Goal: Communication & Community: Answer question/provide support

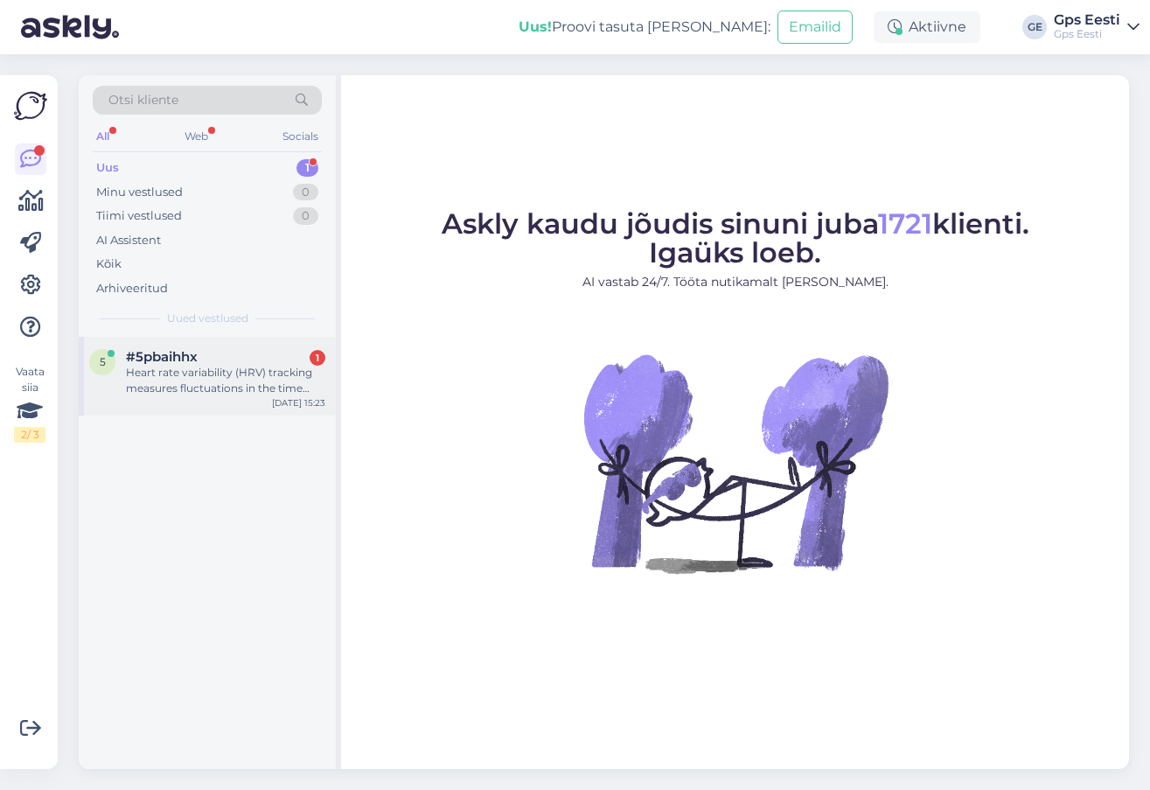
click at [214, 371] on div "Heart rate variability (HRV) tracking measures fluctuations in the time between…" at bounding box center [225, 380] width 199 height 31
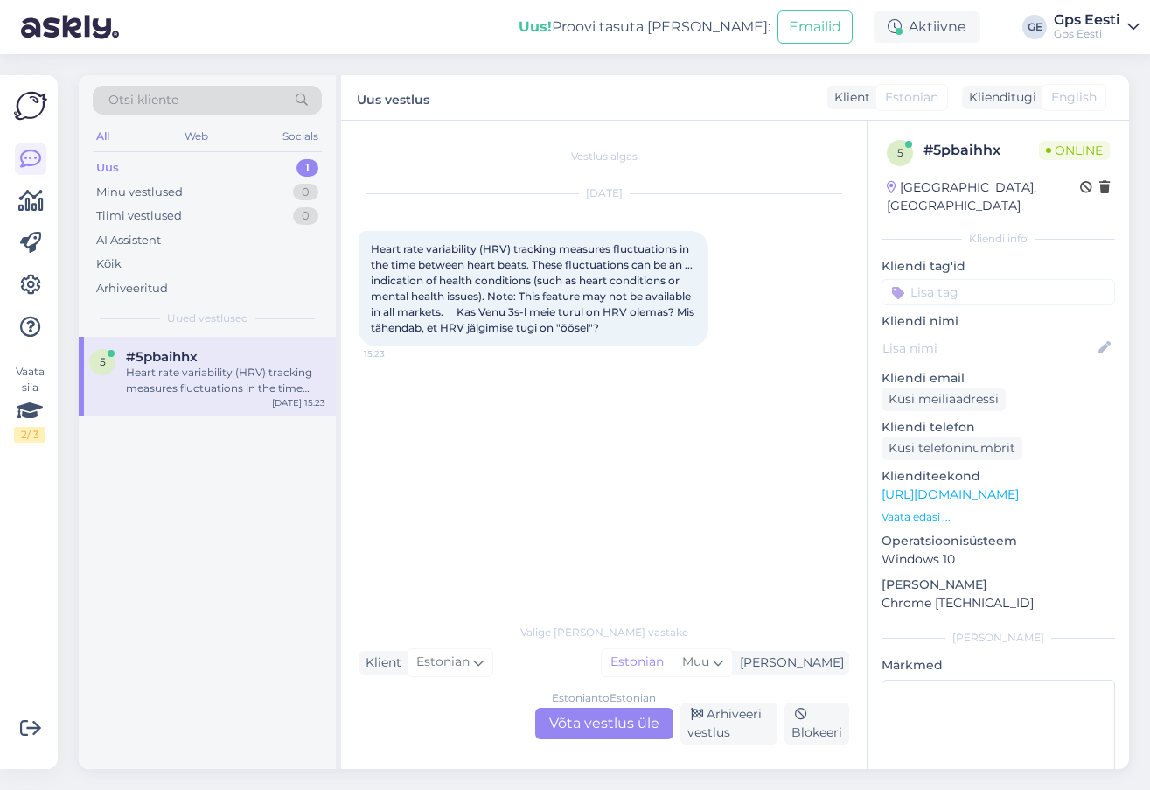
click at [585, 722] on div "Estonian to Estonian Võta vestlus üle" at bounding box center [604, 723] width 138 height 31
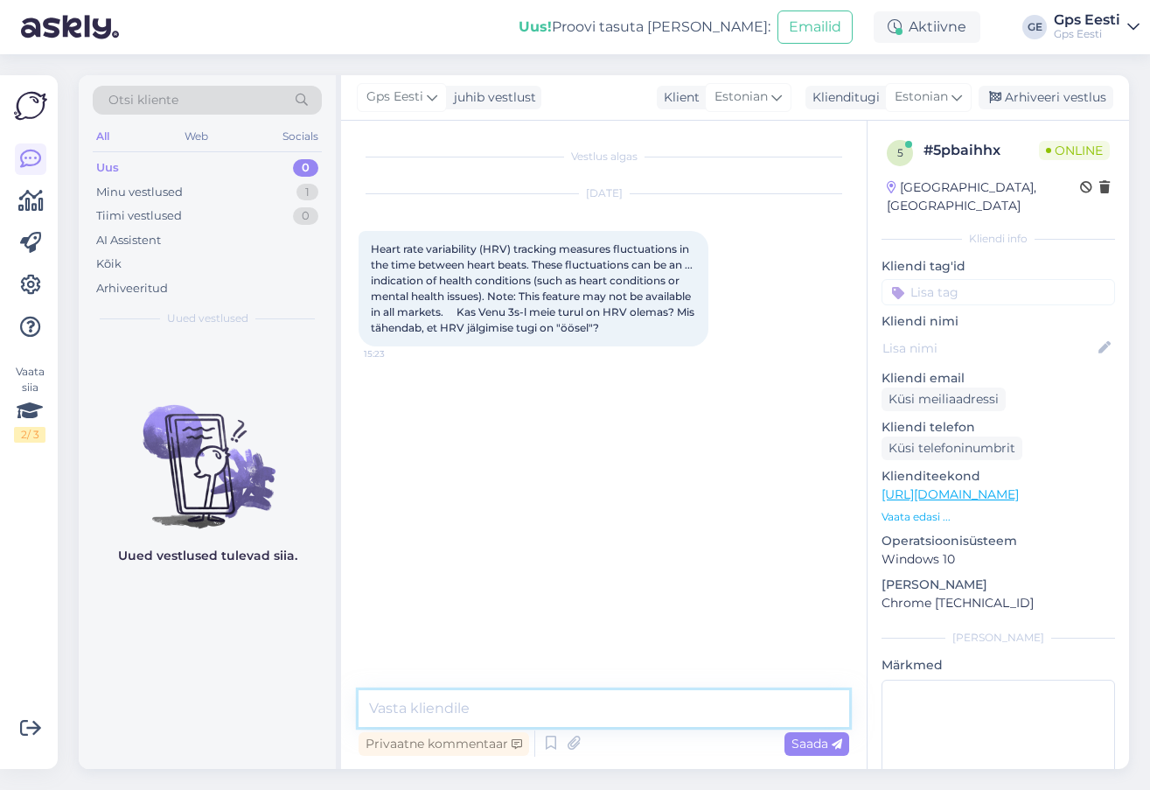
click at [469, 709] on textarea at bounding box center [604, 708] width 491 height 37
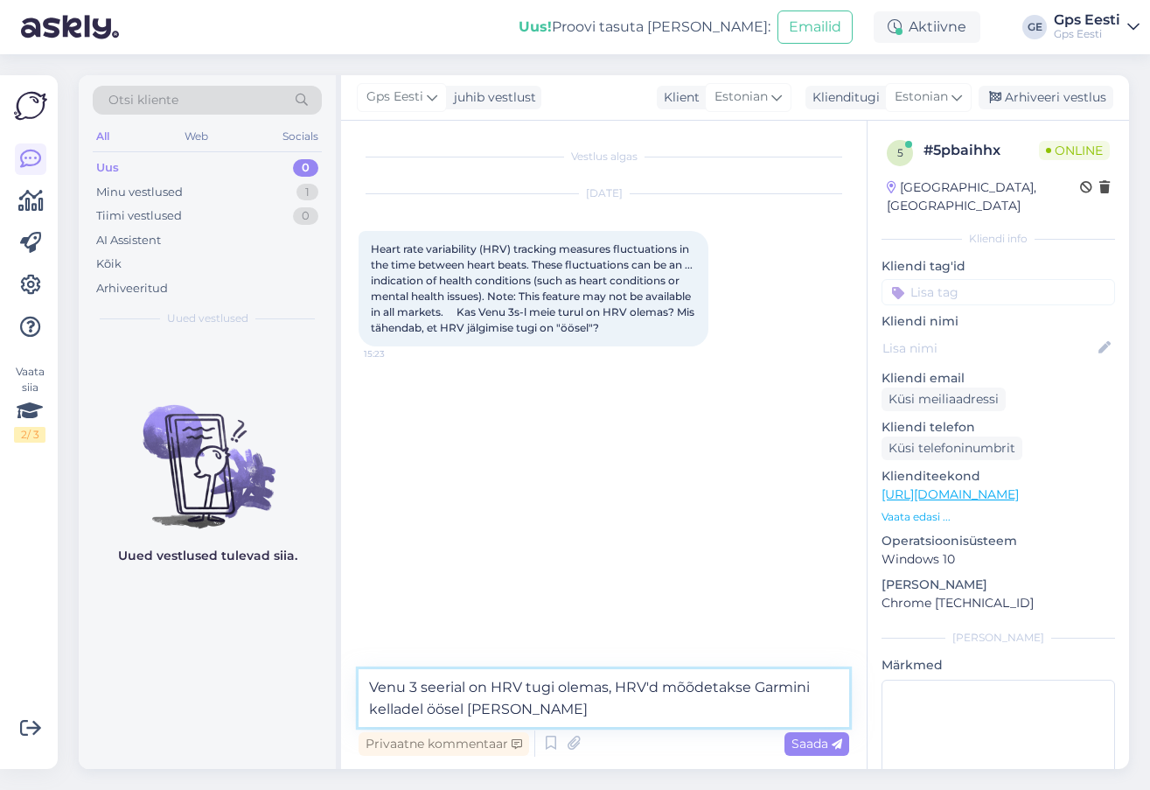
type textarea "Venu 3 seerial on HRV tugi olemas, HRV'd mõõdetakse Garmini kelladel öösel [PER…"
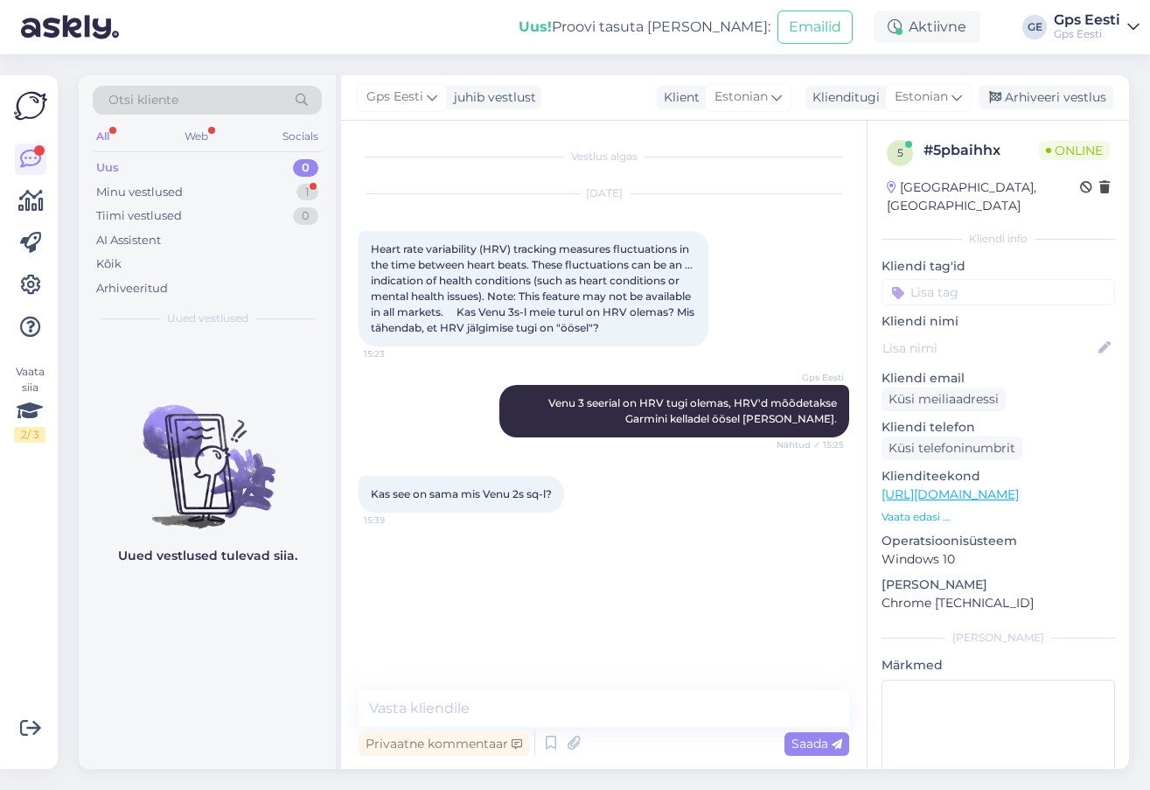
click at [493, 596] on div "Vestlus algas [DATE] Heart rate variability (HRV) tracking measures fluctuation…" at bounding box center [612, 406] width 506 height 536
click at [550, 710] on textarea at bounding box center [604, 708] width 491 height 37
click at [1002, 486] on link "[URL][DOMAIN_NAME]" at bounding box center [950, 494] width 137 height 16
click at [470, 709] on textarea at bounding box center [604, 708] width 491 height 37
click at [172, 194] on div "Minu vestlused" at bounding box center [139, 192] width 87 height 17
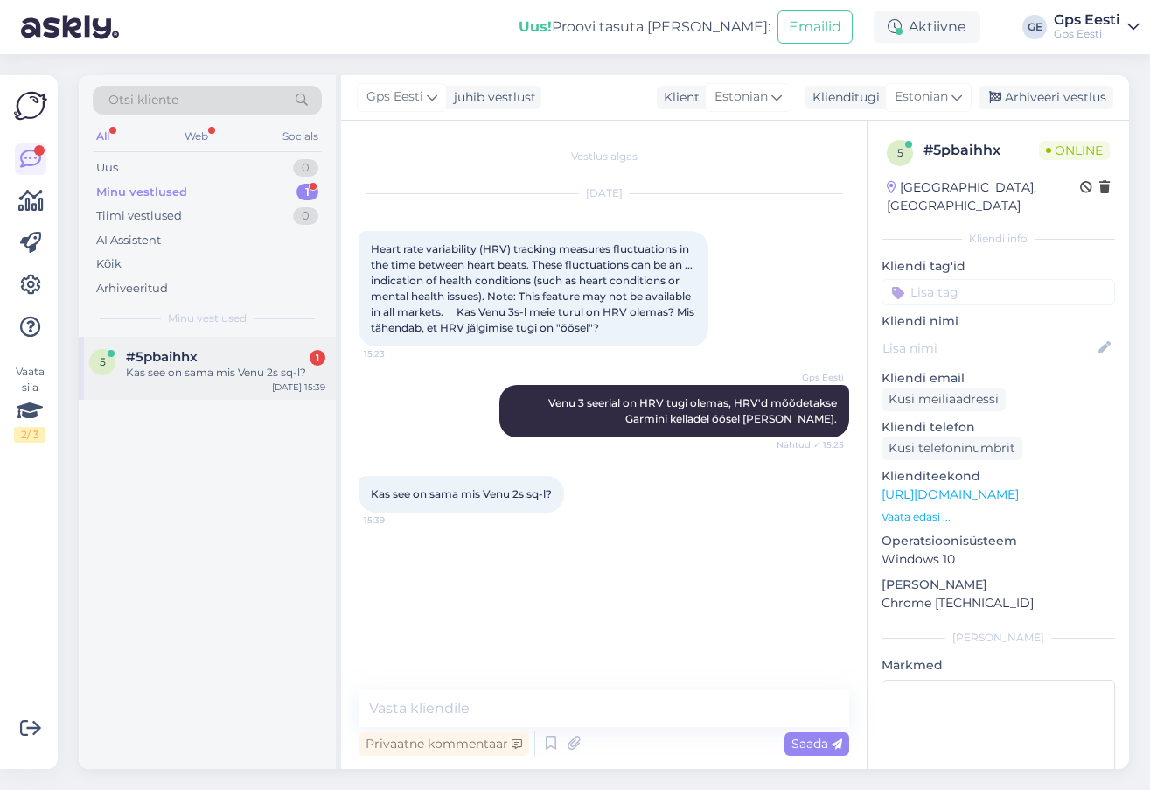
click at [145, 366] on div "Kas see on sama mis Venu 2s sq-l?" at bounding box center [225, 373] width 199 height 16
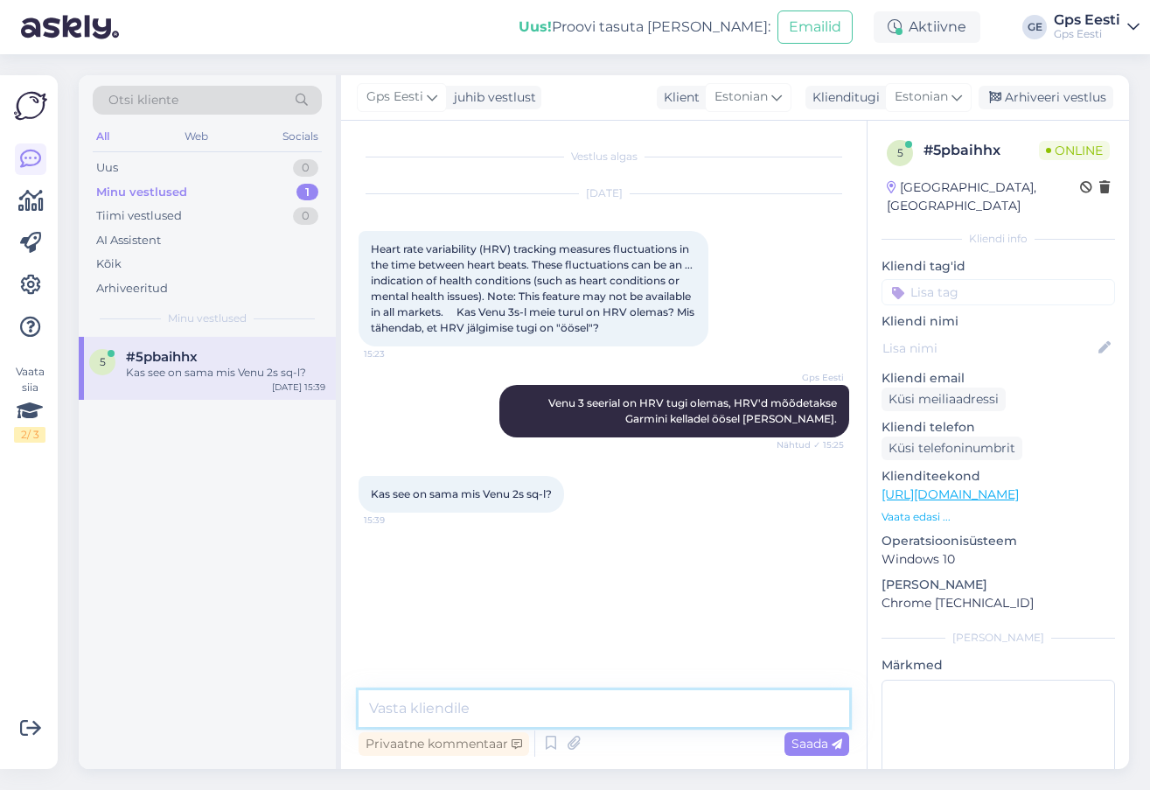
click at [498, 694] on textarea at bounding box center [604, 708] width 491 height 37
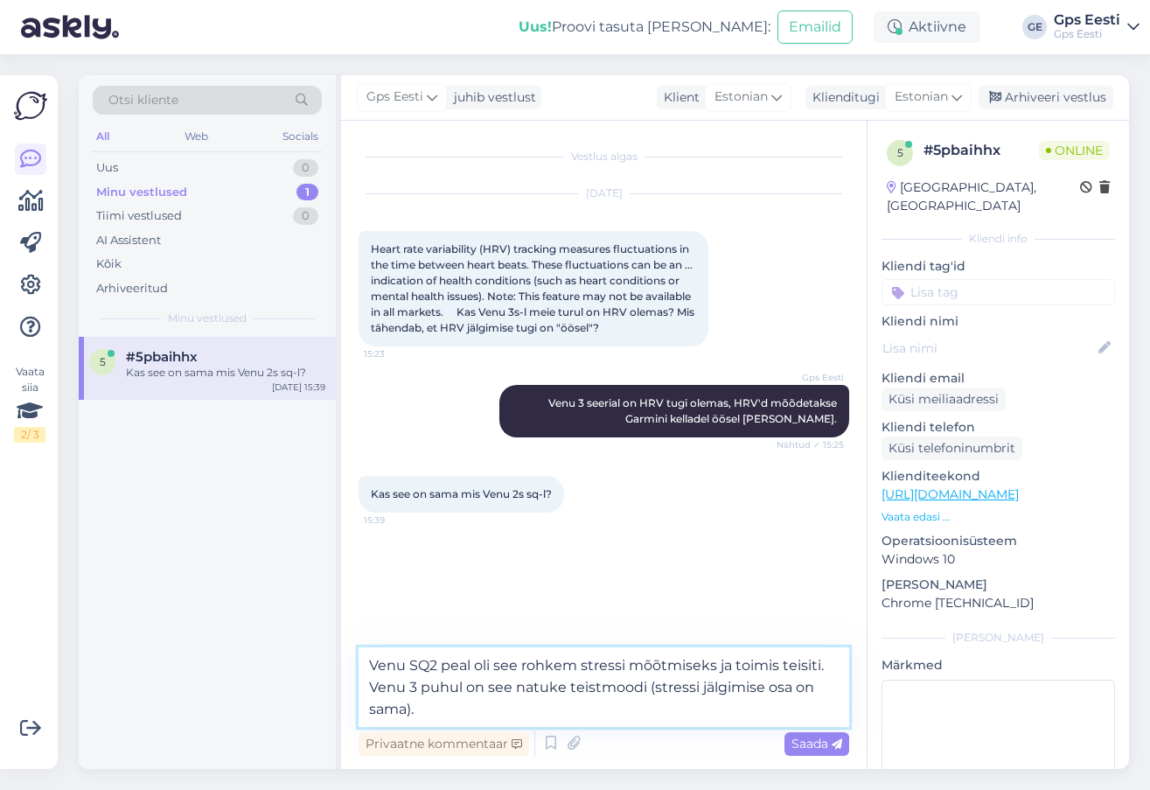
click at [671, 720] on textarea "Venu SQ2 peal oli see rohkem stressi mõõtmiseks ja toimis teisiti. Venu 3 puhul…" at bounding box center [604, 687] width 491 height 80
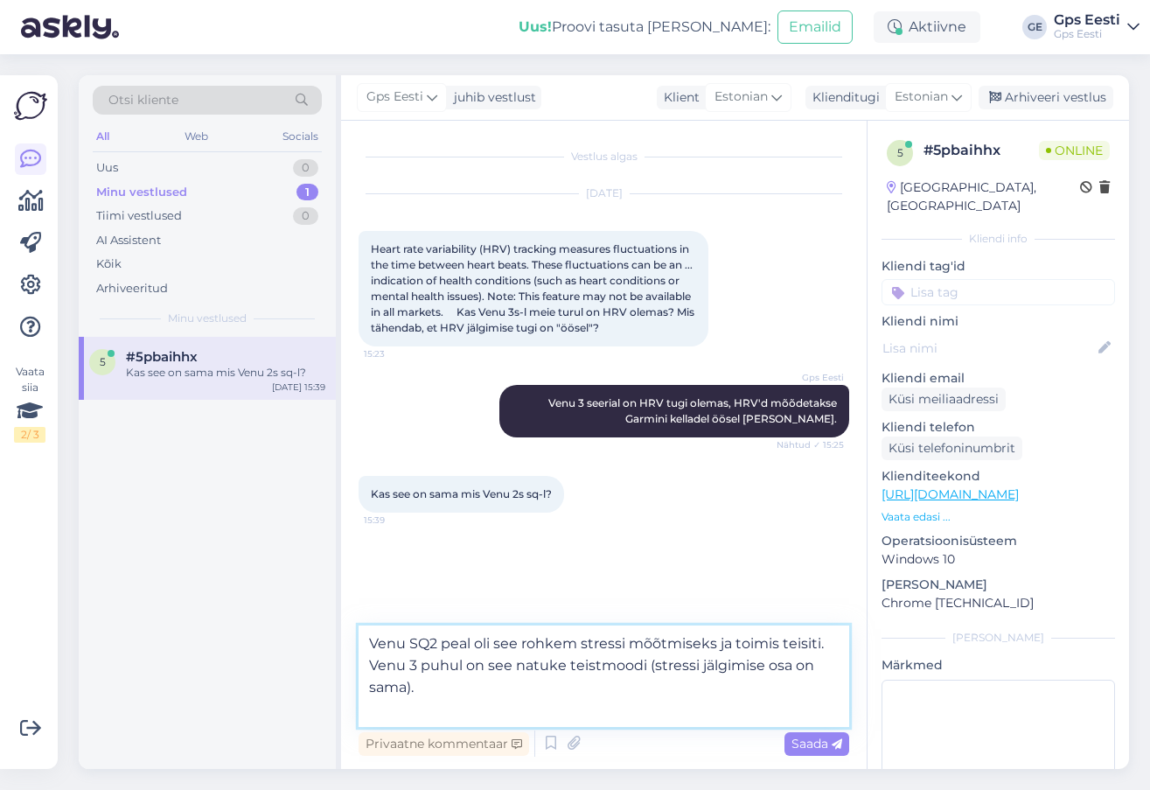
paste textarea "[URL][DOMAIN_NAME]"
type textarea "Venu SQ2 peal oli see rohkem stressi mõõtmiseks ja toimis teisiti. Venu 3 puhul…"
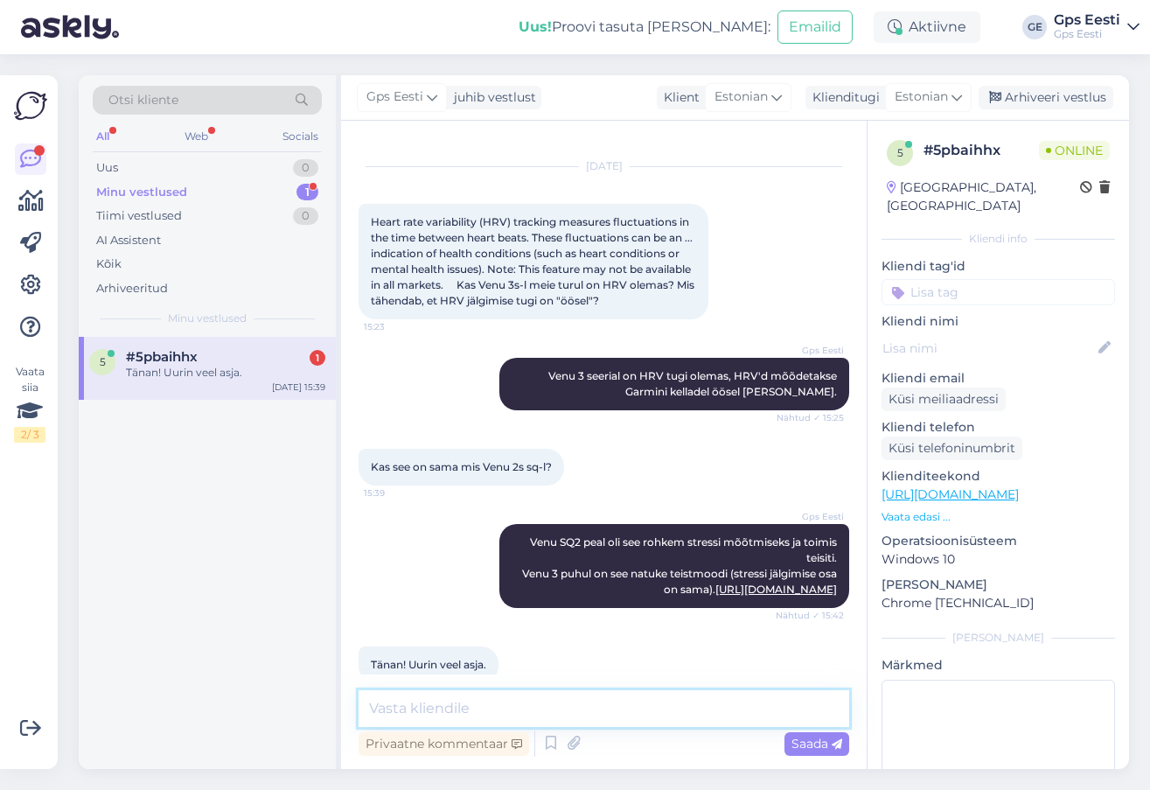
scroll to position [102, 0]
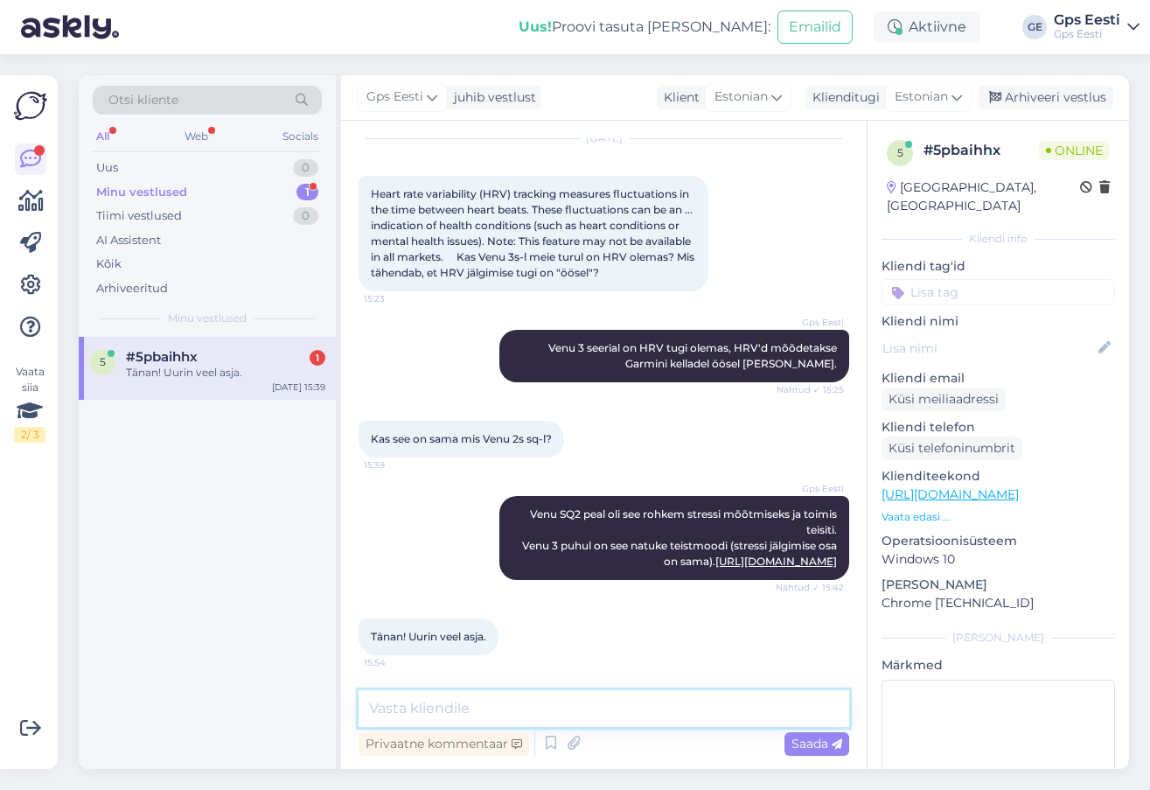
click at [463, 697] on textarea at bounding box center [604, 708] width 491 height 37
click at [195, 359] on span "#5pbaihhx" at bounding box center [162, 357] width 72 height 16
click at [499, 705] on textarea at bounding box center [604, 708] width 491 height 37
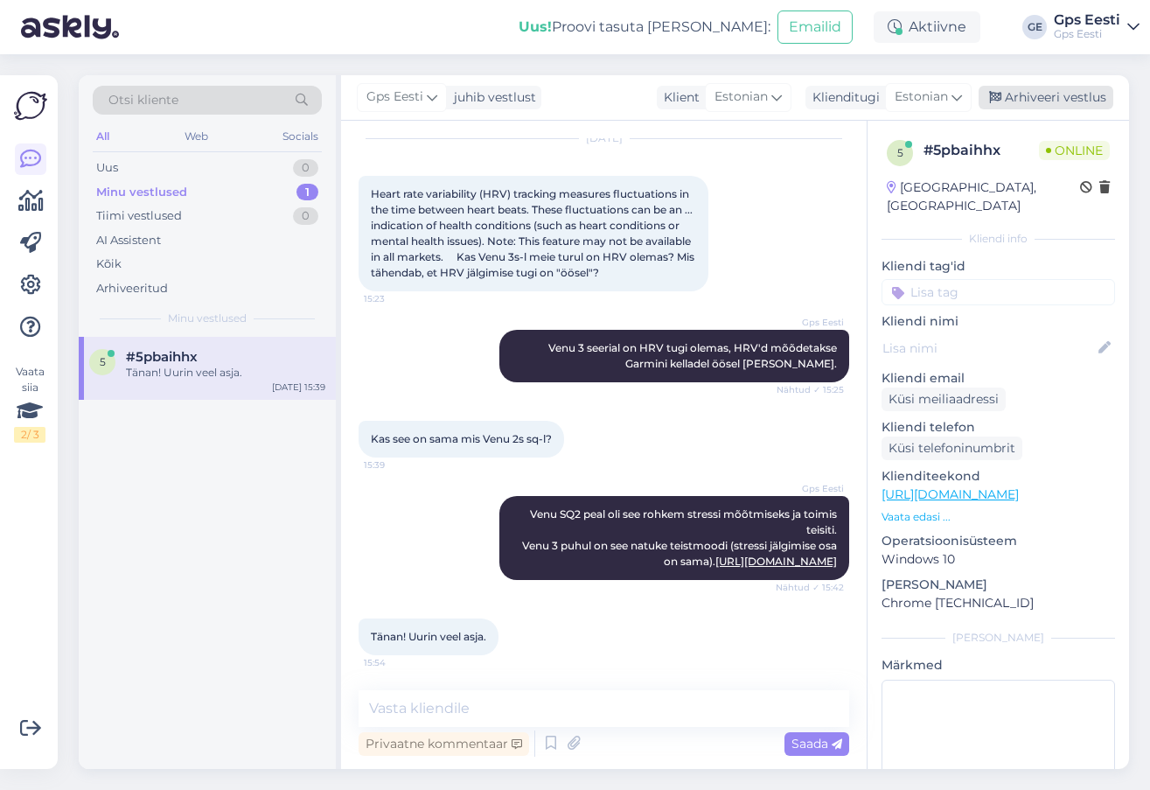
click at [1050, 93] on div "Arhiveeri vestlus" at bounding box center [1046, 98] width 135 height 24
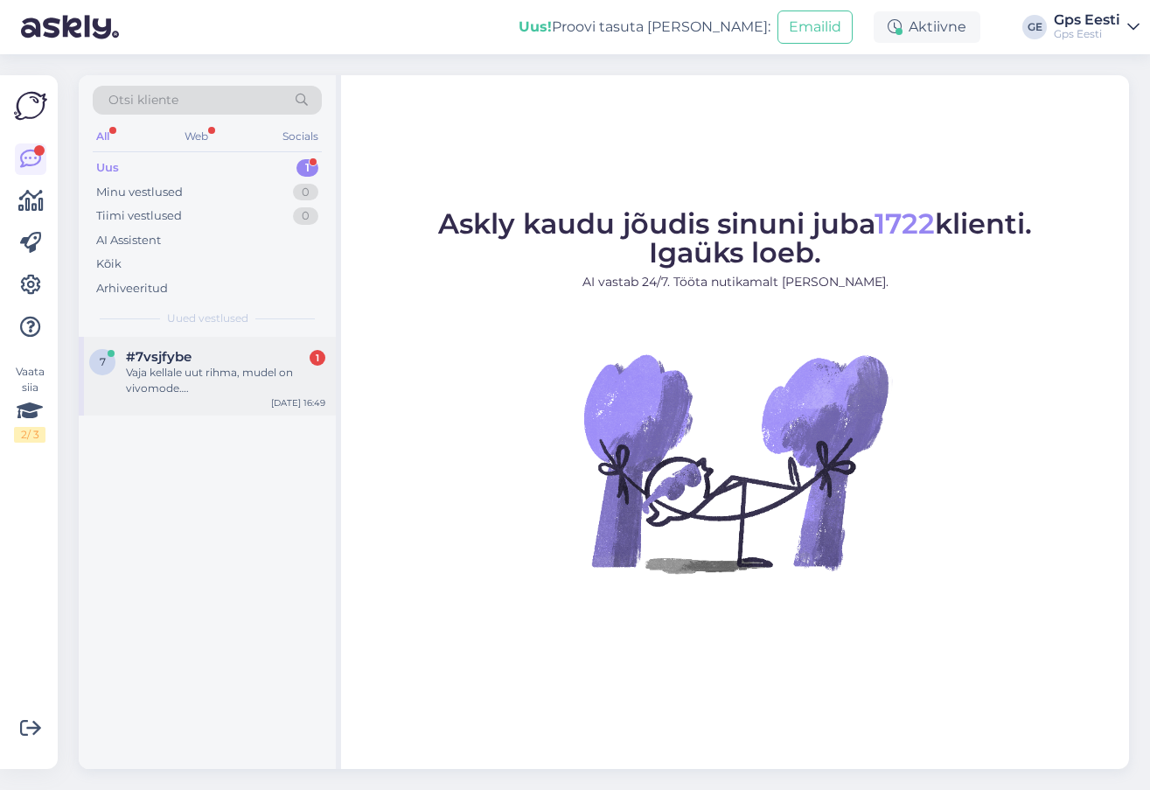
click at [169, 368] on div "Vaja kellale uut rihma, mudel on vivomode…." at bounding box center [225, 380] width 199 height 31
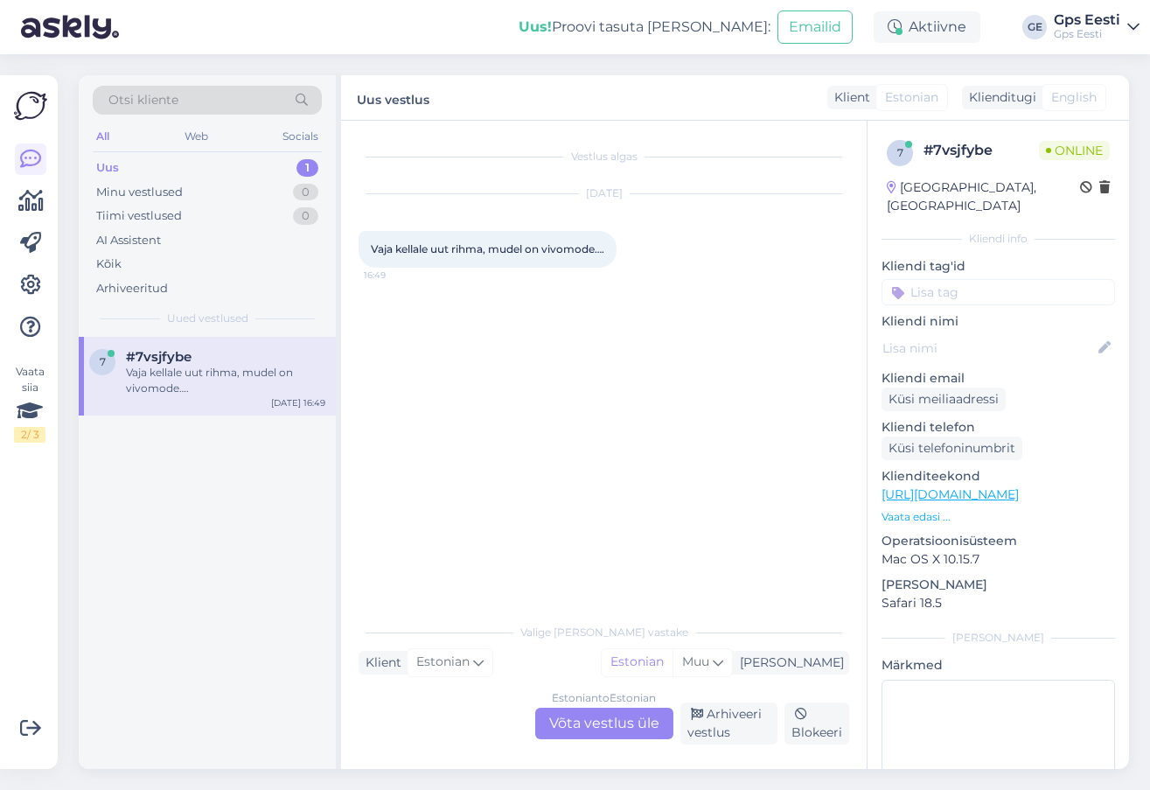
click at [584, 731] on div "Estonian to Estonian Võta vestlus üle" at bounding box center [604, 723] width 138 height 31
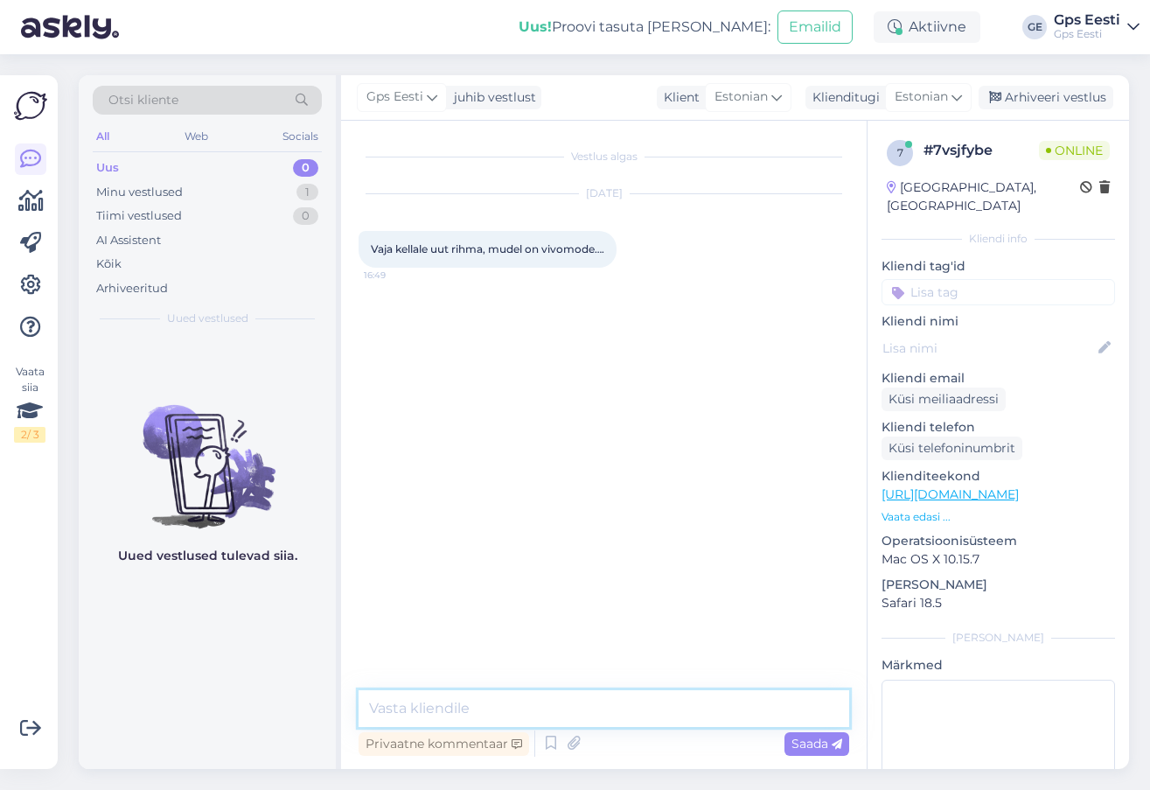
click at [536, 704] on textarea at bounding box center [604, 708] width 491 height 37
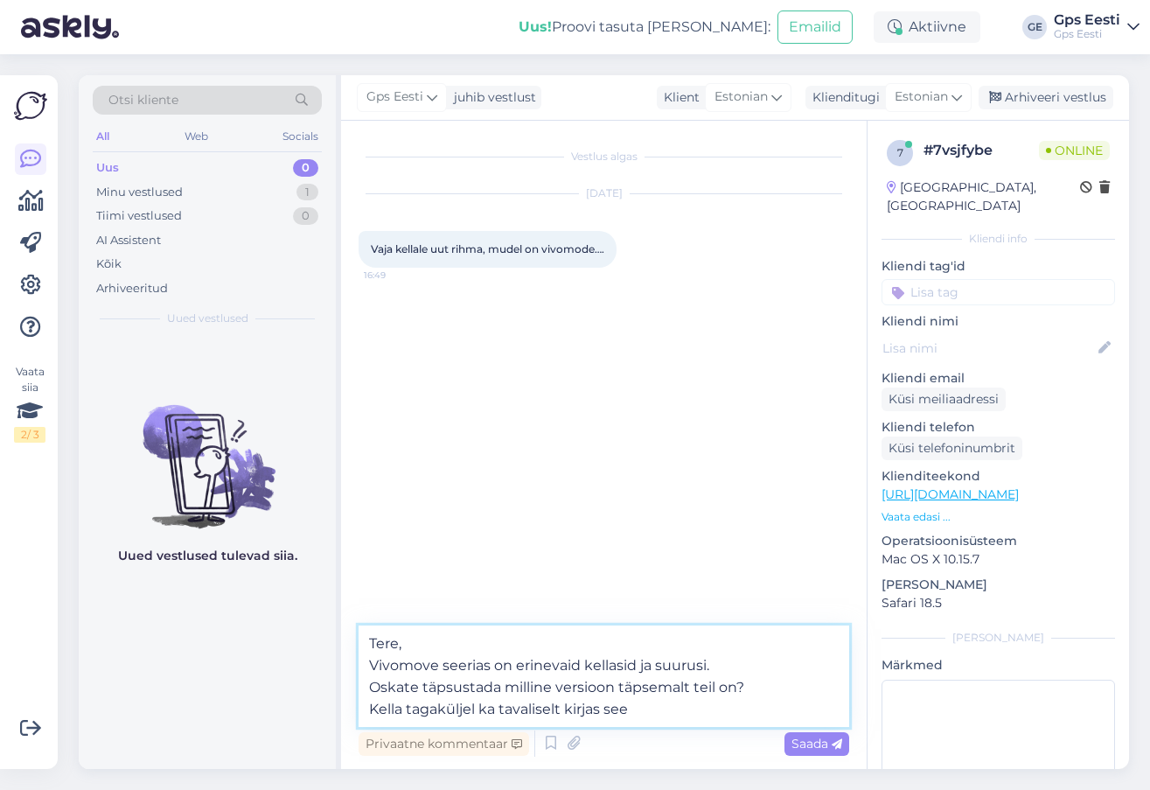
type textarea "Tere, Vivomove seerias on erinevaid kellasid ja suurusi. Oskate täpsustada mill…"
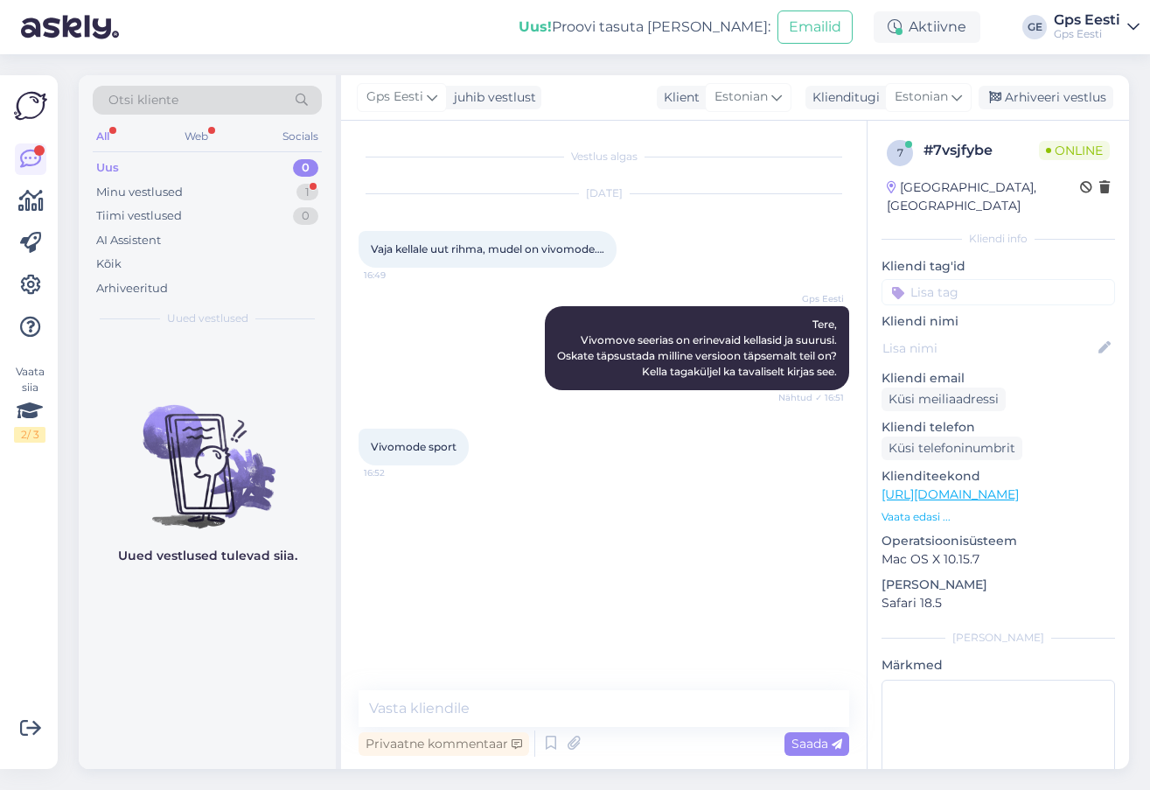
click at [927, 486] on link "https://www.gpseesti.ee/spordiks/kellarihmad?_gl=1*16znw1n*_up*MQ..*_gs*MQ..&gc…" at bounding box center [950, 494] width 137 height 16
click at [641, 706] on textarea at bounding box center [604, 708] width 491 height 37
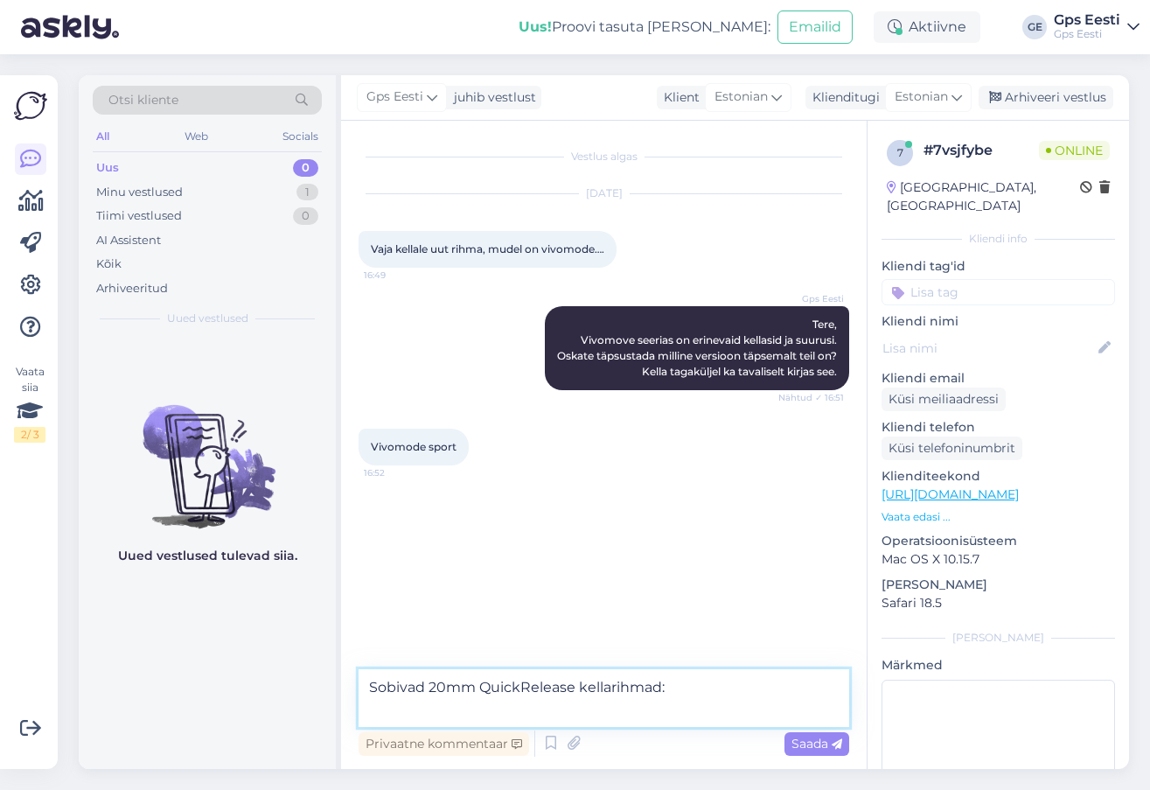
paste textarea "https://www.gpseesti.ee/spordiks/kellarihmad/quick-release-20-kellarihmad:white…"
type textarea "Sobivad 20mm QuickRelease kellarihmad: https://www.gpseesti.ee/spordiks/kellari…"
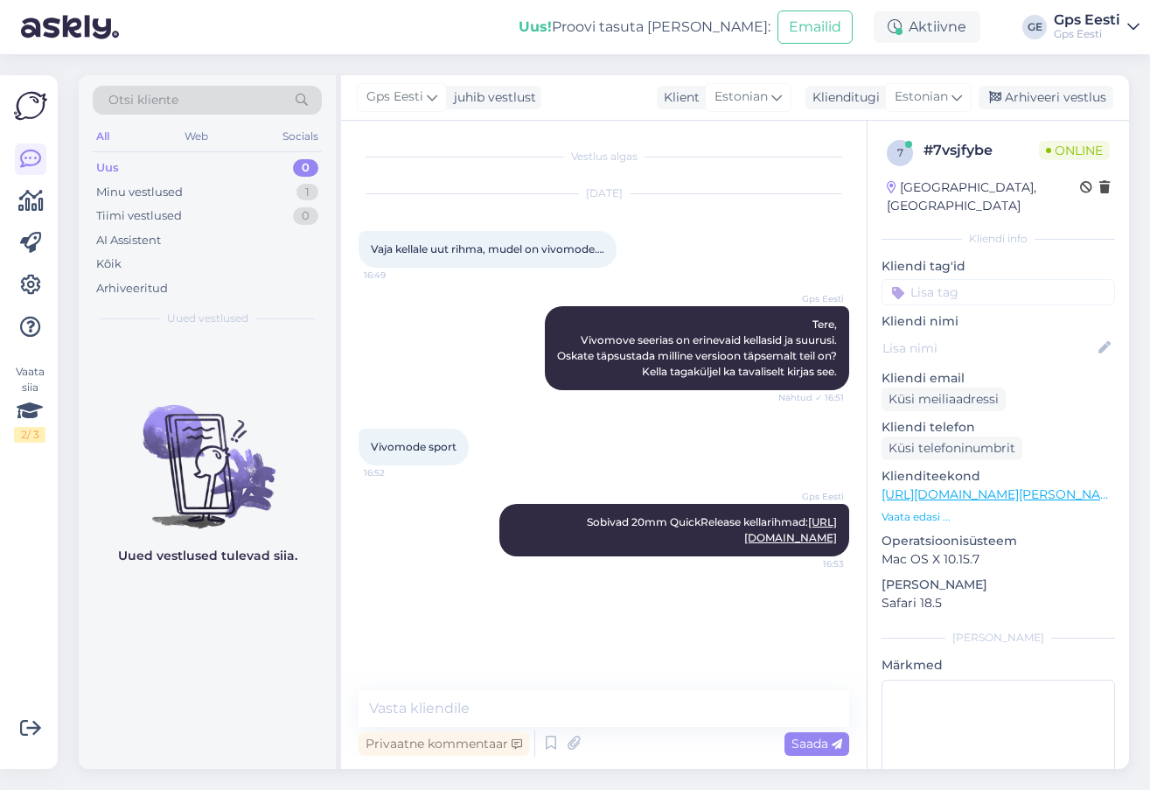
click at [167, 641] on div "Uued vestlused tulevad siia." at bounding box center [207, 553] width 257 height 432
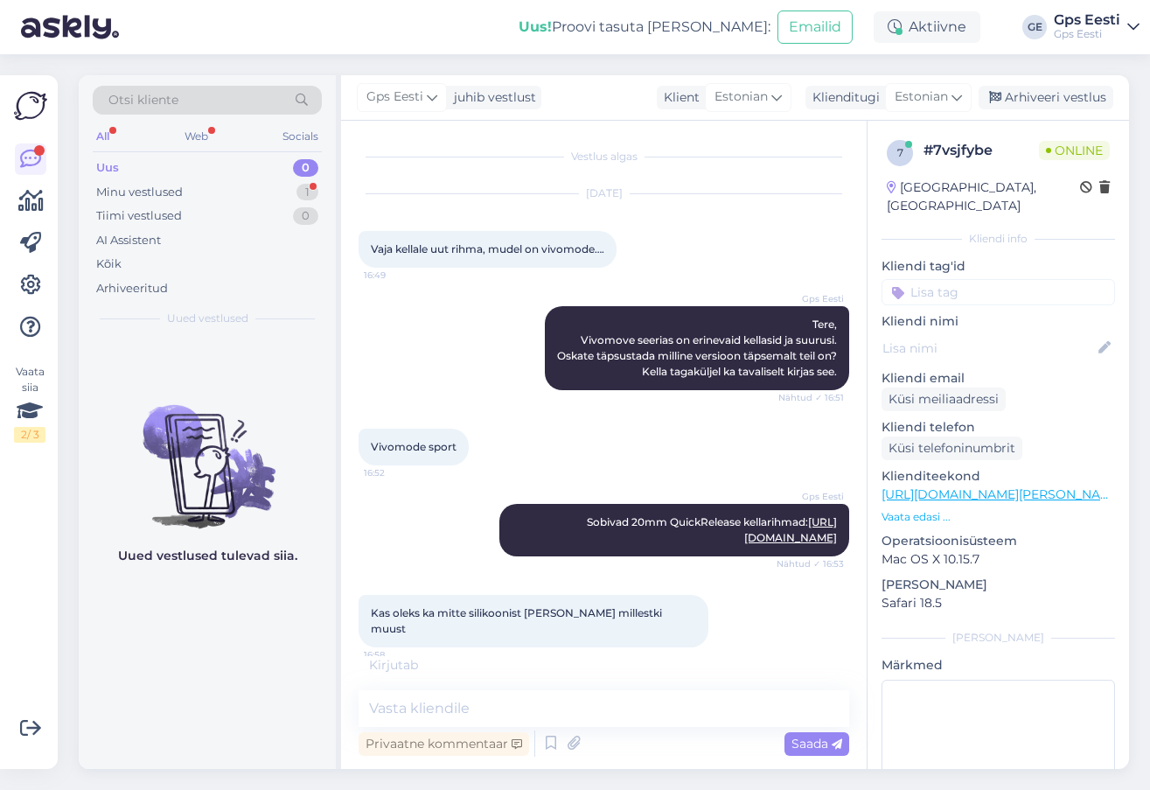
click at [994, 486] on link "https://www.gpseesti.ee/spordiks/kellarihmad/quick-release-20-kellarihmad:berry…" at bounding box center [1002, 494] width 241 height 16
click at [459, 722] on textarea at bounding box center [604, 708] width 491 height 37
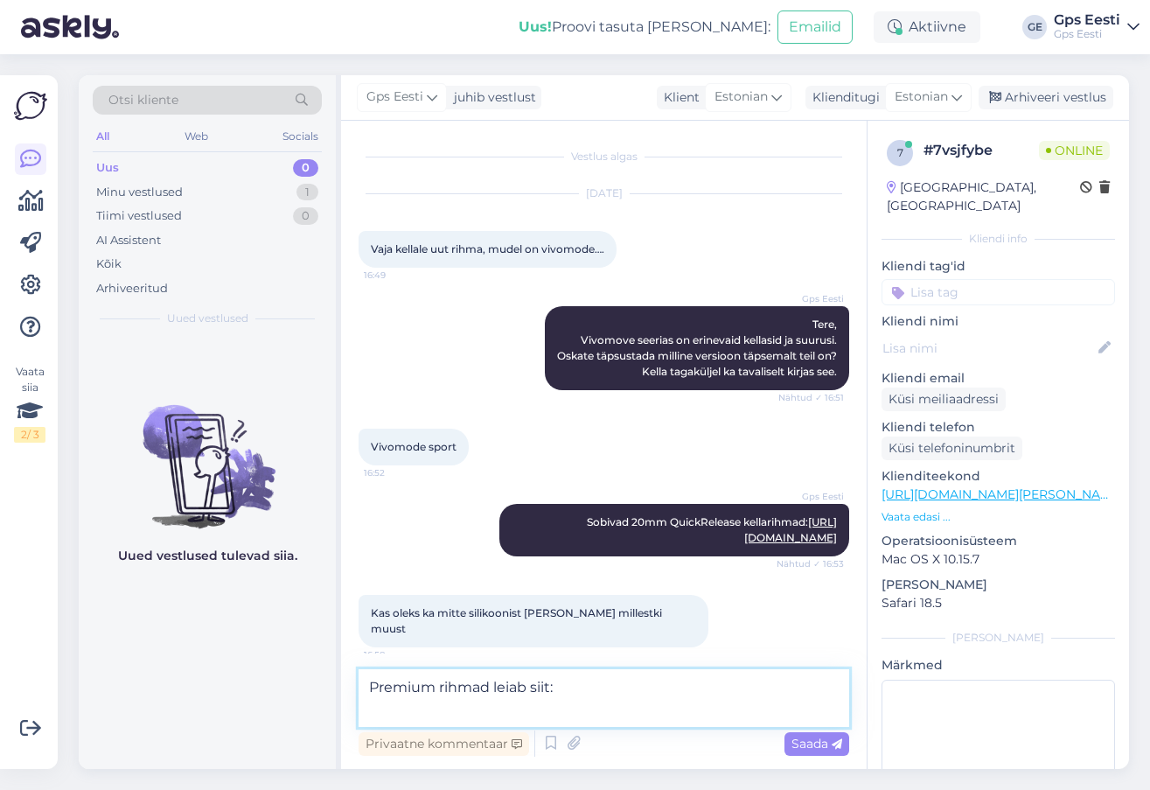
paste textarea "https://www.gpseesti.ee/spordiks/kellarihmad/quick-release-premium-kellarihmad-…"
type textarea "Premium rihmad leiab siit: https://www.gpseesti.ee/spordiks/kellarihmad/quick-r…"
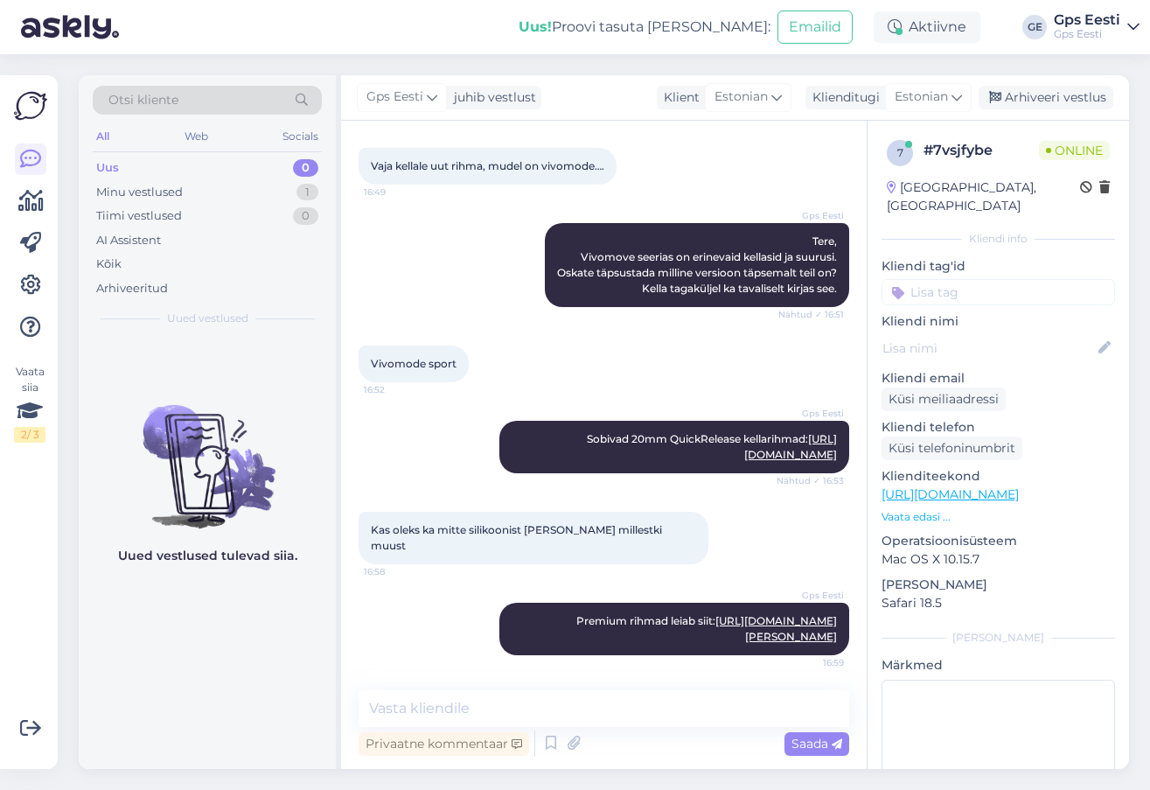
click at [194, 684] on div "Uued vestlused tulevad siia." at bounding box center [207, 553] width 257 height 432
drag, startPoint x: 1083, startPoint y: 93, endPoint x: 1031, endPoint y: 91, distance: 51.6
click at [1083, 93] on div "Arhiveeri vestlus" at bounding box center [1046, 98] width 135 height 24
